Goal: Information Seeking & Learning: Learn about a topic

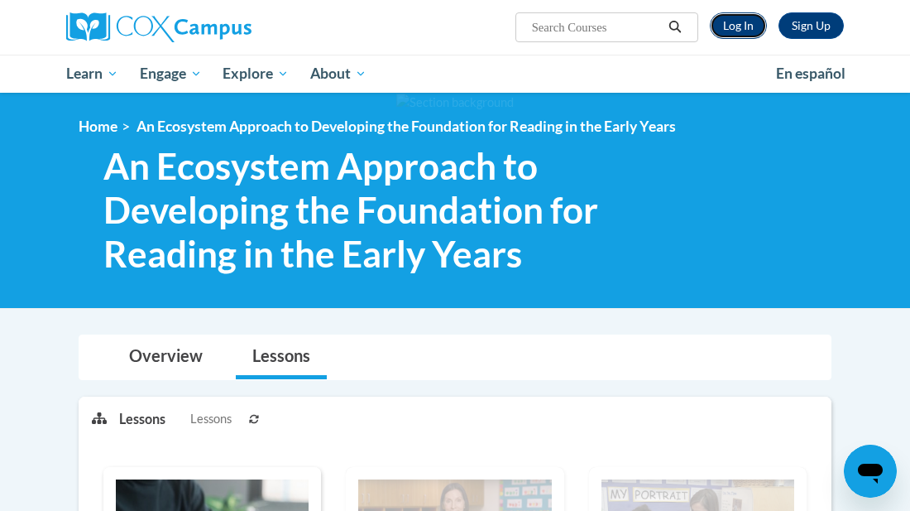
click at [747, 30] on link "Log In" at bounding box center [738, 25] width 57 height 26
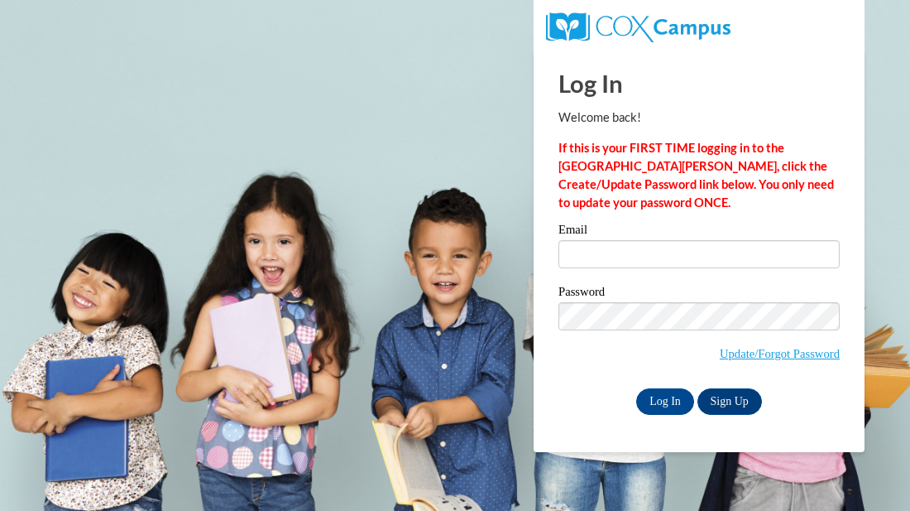
click at [620, 270] on div "Email" at bounding box center [699, 251] width 281 height 57
type input "Evelyndknight58@gmail.com"
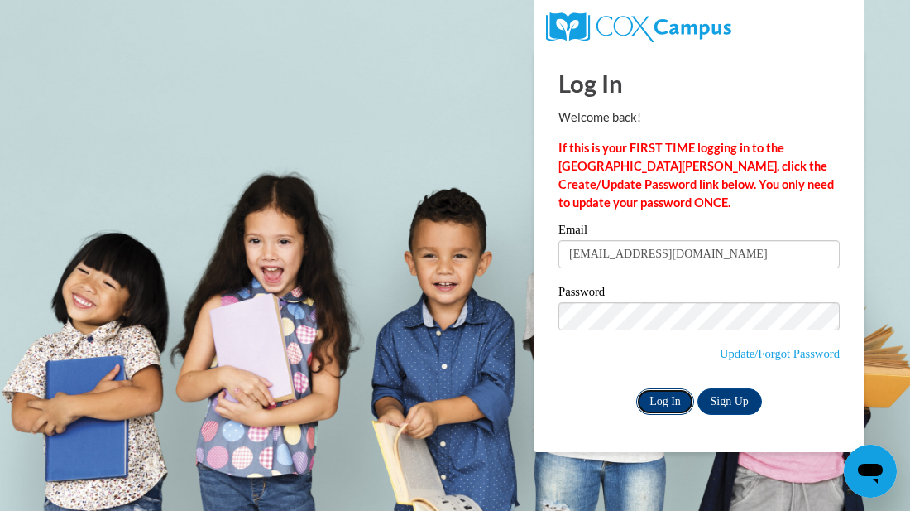
click at [655, 407] on input "Log In" at bounding box center [665, 401] width 58 height 26
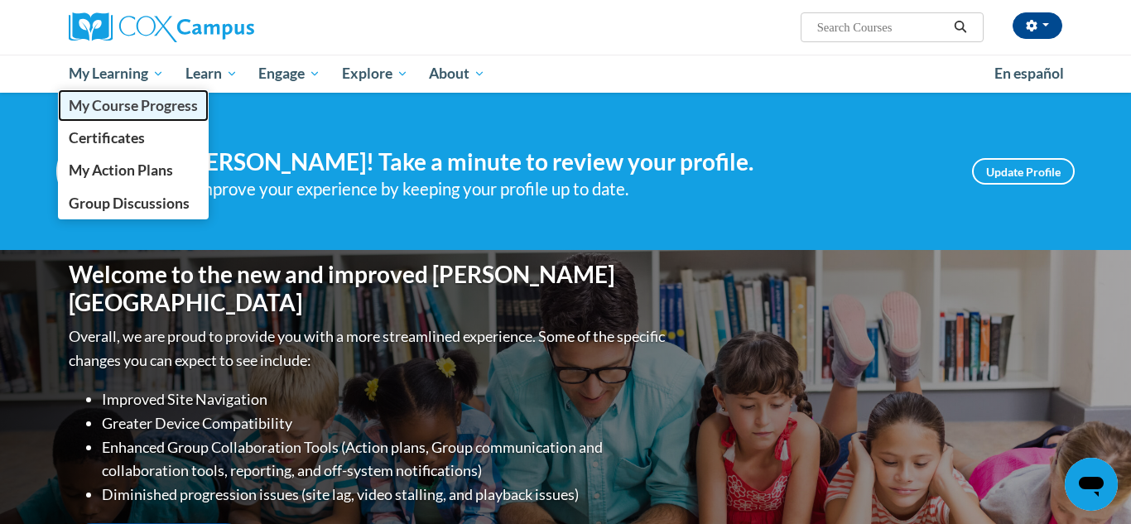
click at [162, 113] on span "My Course Progress" at bounding box center [133, 105] width 129 height 17
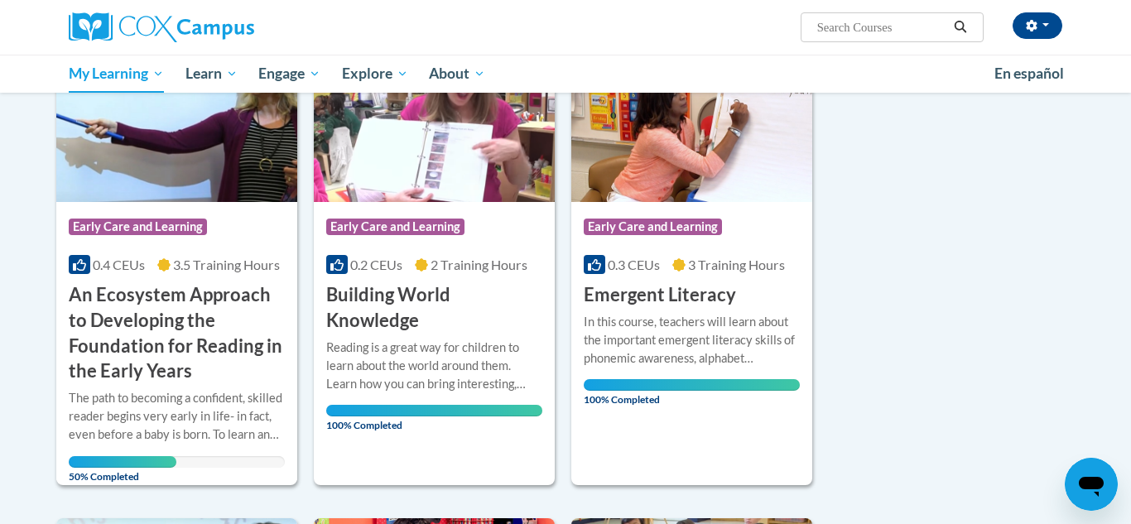
scroll to position [298, 0]
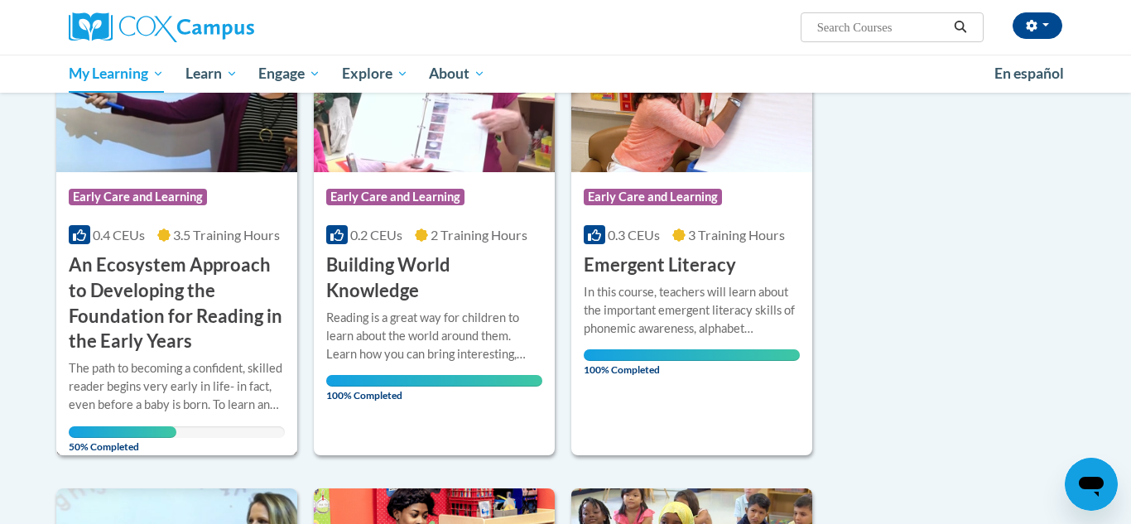
click at [198, 268] on h3 "An Ecosystem Approach to Developing the Foundation for Reading in the Early Yea…" at bounding box center [177, 303] width 216 height 102
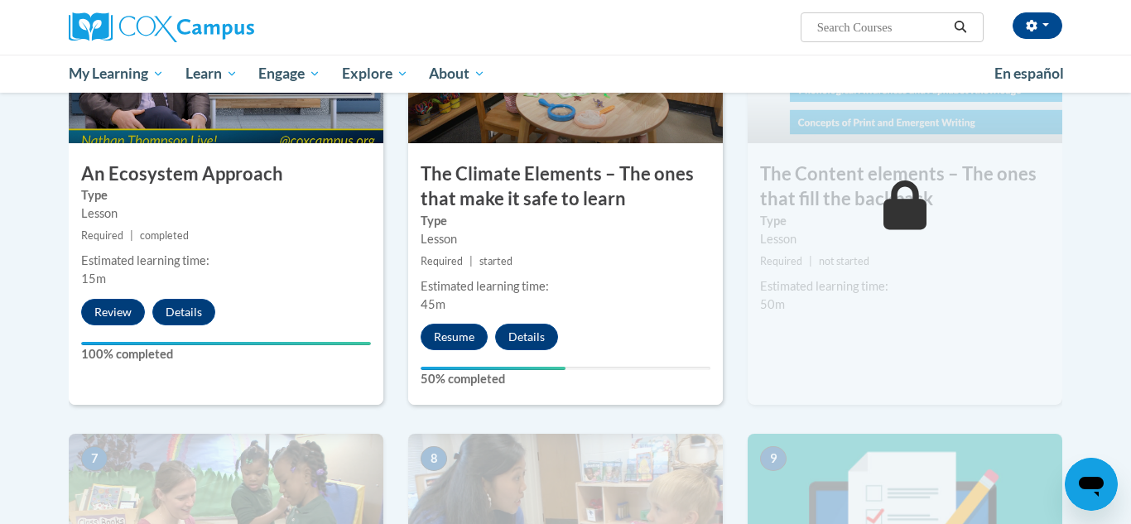
scroll to position [993, 0]
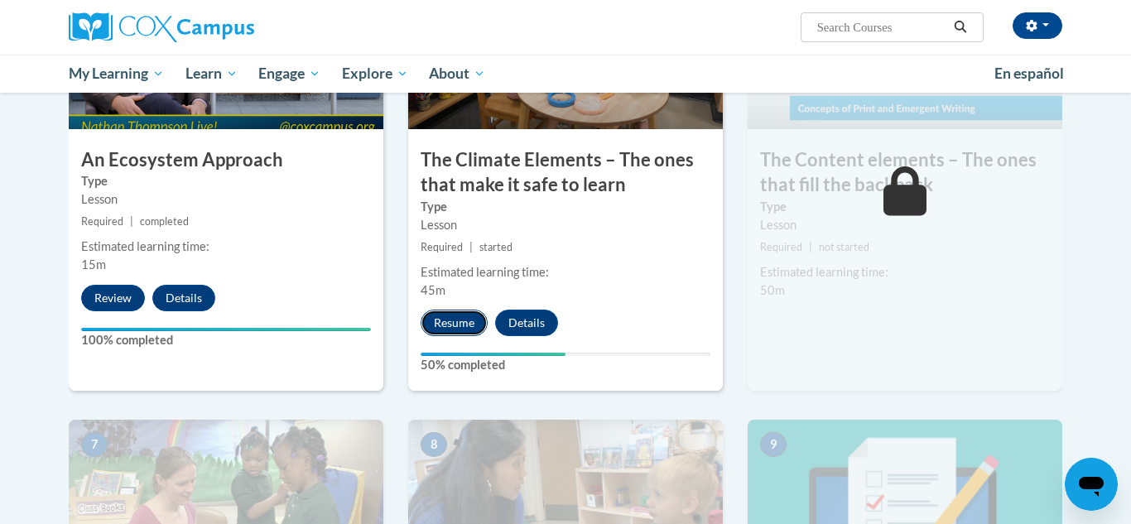
click at [464, 319] on button "Resume" at bounding box center [453, 323] width 67 height 26
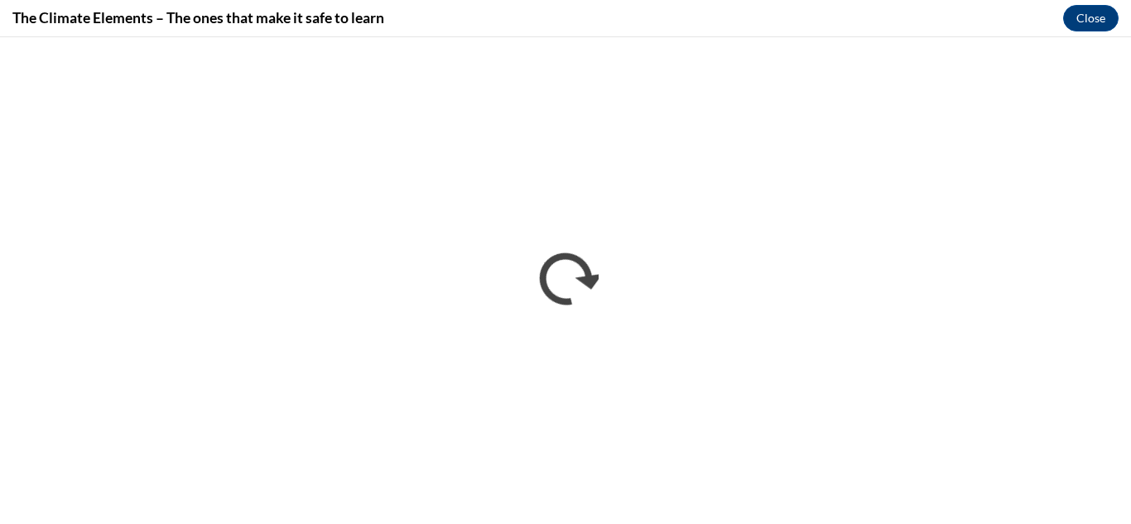
scroll to position [0, 0]
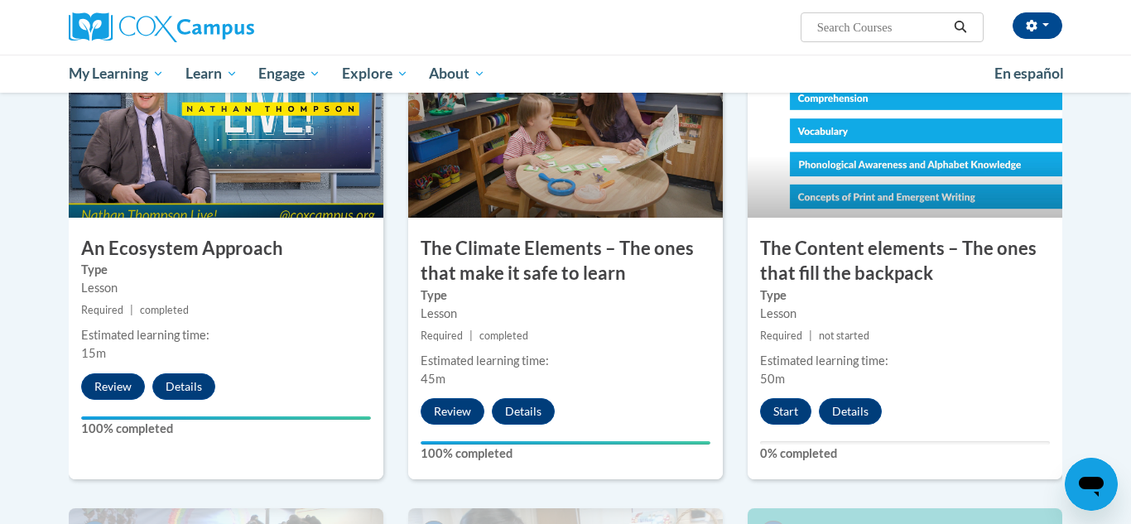
scroll to position [902, 0]
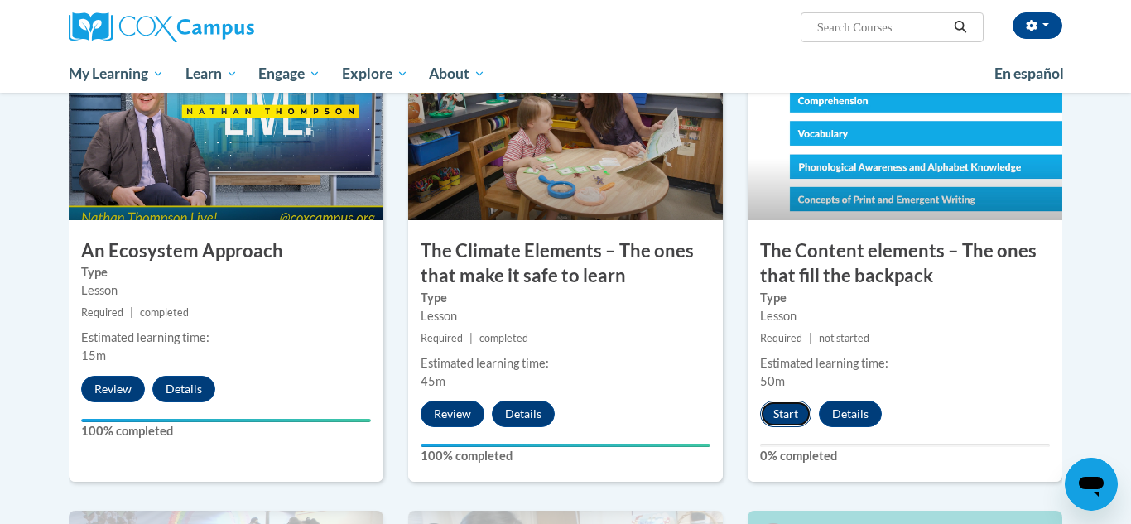
click at [796, 408] on button "Start" at bounding box center [785, 414] width 51 height 26
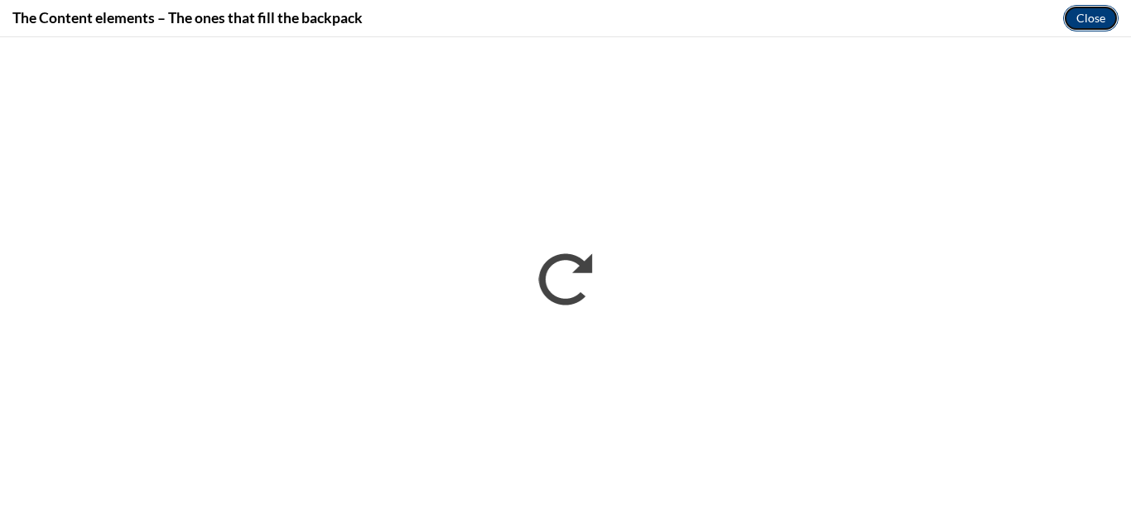
click at [1092, 17] on button "Close" at bounding box center [1090, 18] width 55 height 26
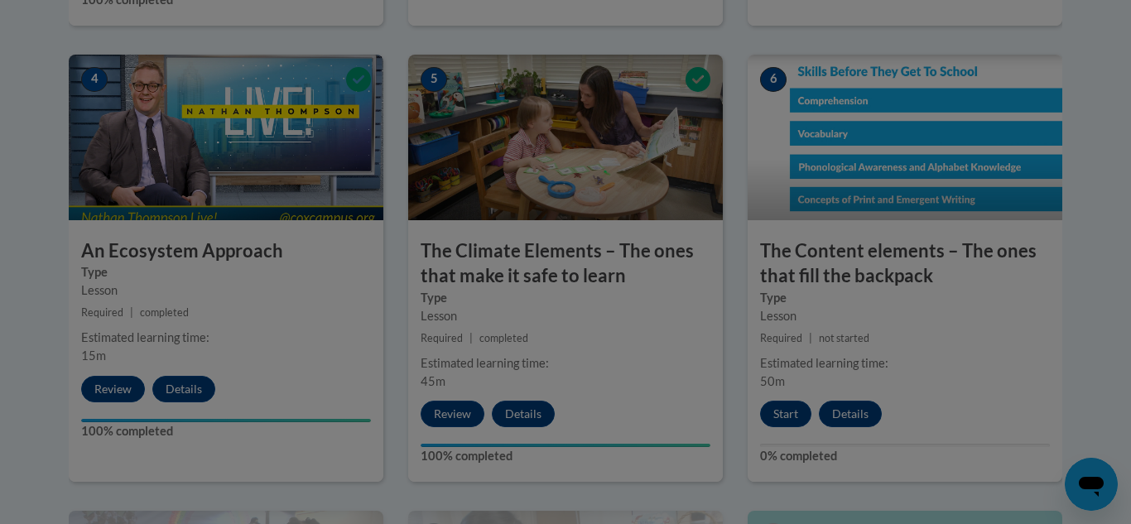
scroll to position [0, 0]
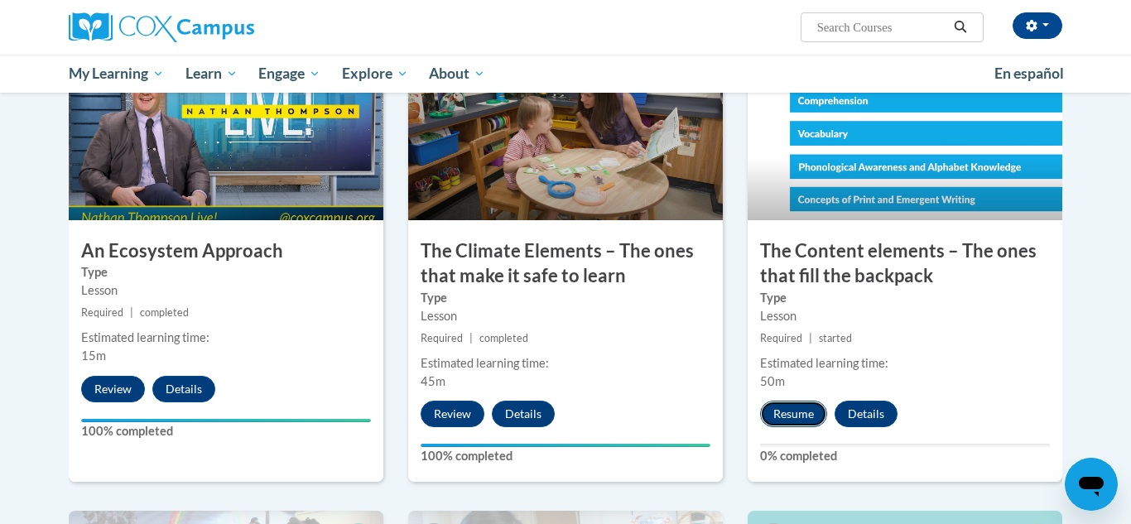
click at [785, 413] on button "Resume" at bounding box center [793, 414] width 67 height 26
